Goal: Book appointment/travel/reservation

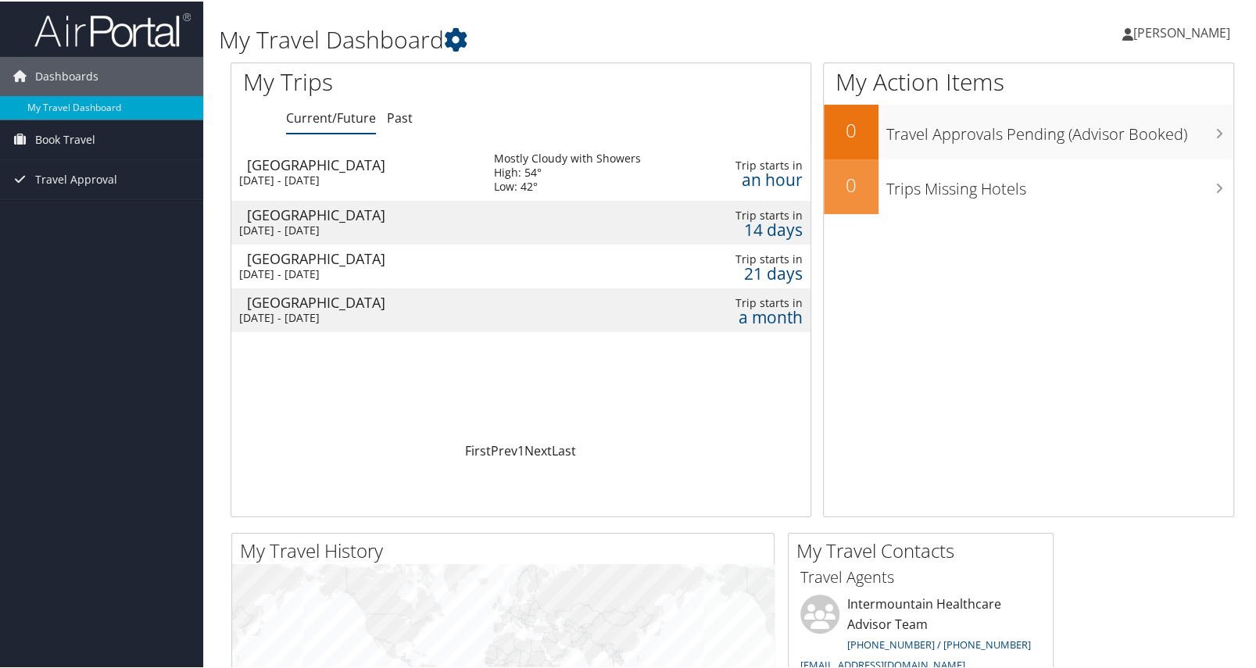
click at [389, 172] on div "Mon 6 Oct 2025 - Fri 10 Oct 2025" at bounding box center [354, 179] width 231 height 14
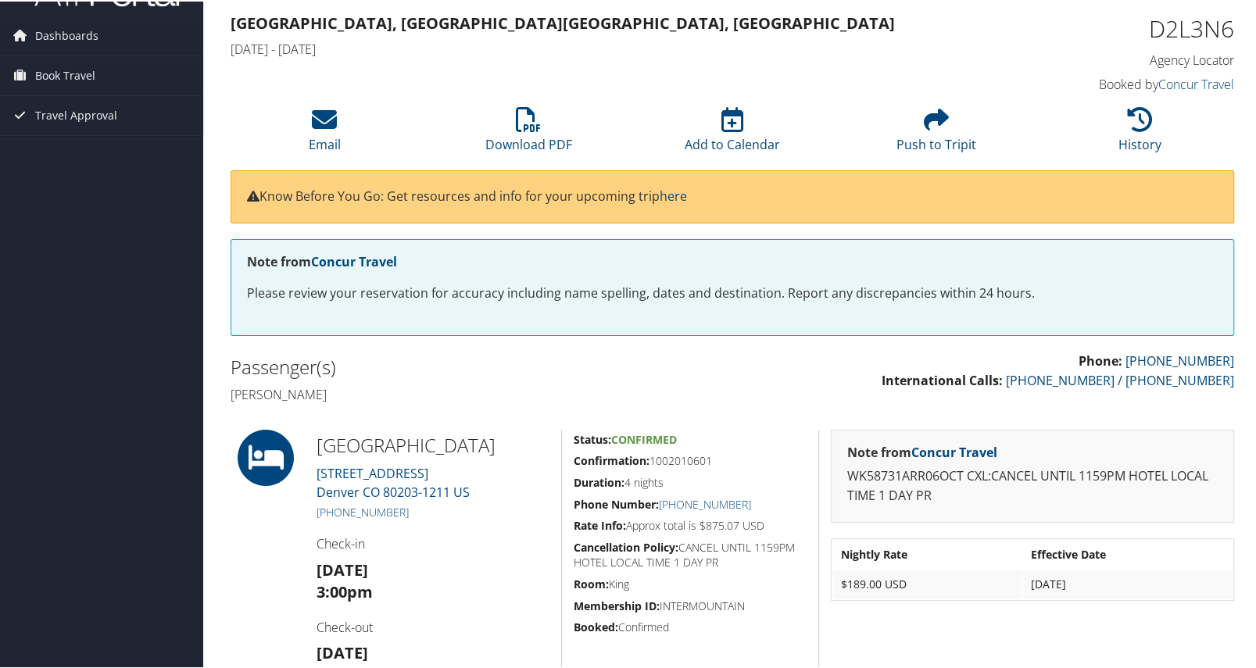
scroll to position [77, 0]
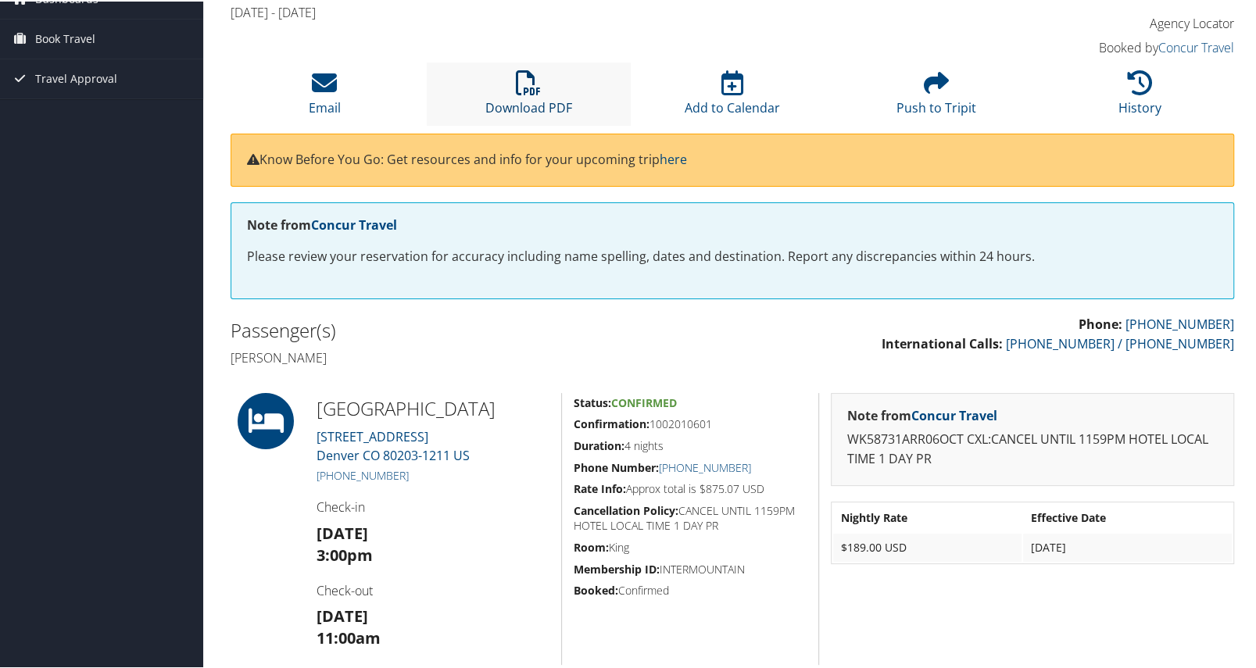
click at [517, 69] on icon at bounding box center [528, 81] width 25 height 25
